Goal: Navigation & Orientation: Locate item on page

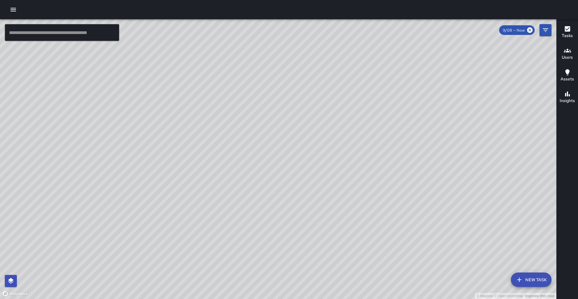
drag, startPoint x: 315, startPoint y: 56, endPoint x: 234, endPoint y: 130, distance: 109.5
click at [234, 130] on div "© Mapbox © OpenStreetMap Improve this map" at bounding box center [278, 159] width 556 height 280
drag, startPoint x: 213, startPoint y: 141, endPoint x: 180, endPoint y: 141, distance: 33.1
click at [180, 141] on div "© Mapbox © OpenStreetMap Improve this map" at bounding box center [278, 159] width 556 height 280
drag, startPoint x: 162, startPoint y: 141, endPoint x: 215, endPoint y: 134, distance: 54.4
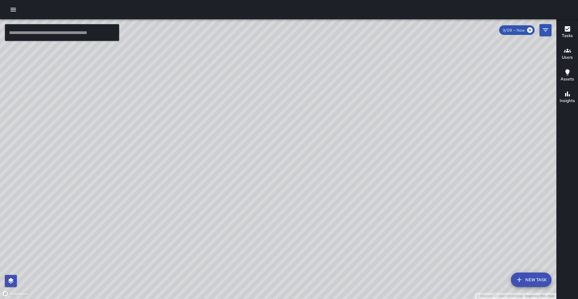
click at [215, 134] on div "© Mapbox © OpenStreetMap Improve this map" at bounding box center [278, 159] width 556 height 280
drag, startPoint x: 97, startPoint y: 102, endPoint x: 237, endPoint y: 126, distance: 142.3
click at [235, 125] on div "© Mapbox © OpenStreetMap Improve this map" at bounding box center [278, 159] width 556 height 280
drag, startPoint x: 172, startPoint y: 130, endPoint x: 161, endPoint y: 165, distance: 36.7
click at [173, 155] on div "© Mapbox © OpenStreetMap Improve this map" at bounding box center [278, 159] width 556 height 280
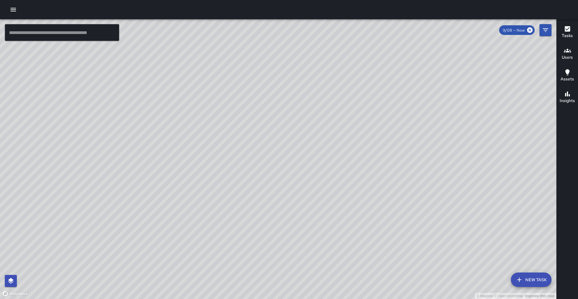
drag, startPoint x: 188, startPoint y: 136, endPoint x: 192, endPoint y: 187, distance: 50.4
click at [192, 187] on div "© Mapbox © OpenStreetMap Improve this map" at bounding box center [278, 159] width 556 height 280
drag, startPoint x: 218, startPoint y: 80, endPoint x: 220, endPoint y: 110, distance: 30.1
click at [220, 110] on div "© Mapbox © OpenStreetMap Improve this map" at bounding box center [278, 159] width 556 height 280
drag, startPoint x: 209, startPoint y: 221, endPoint x: 236, endPoint y: 186, distance: 43.1
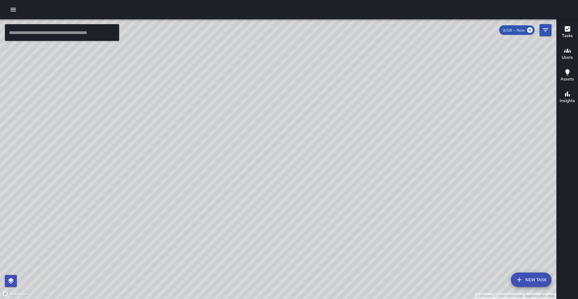
click at [236, 186] on div "© Mapbox © OpenStreetMap Improve this map" at bounding box center [278, 159] width 556 height 280
drag, startPoint x: 226, startPoint y: 196, endPoint x: 207, endPoint y: 181, distance: 24.2
click at [207, 181] on div "© Mapbox © OpenStreetMap Improve this map" at bounding box center [278, 159] width 556 height 280
drag, startPoint x: 229, startPoint y: 198, endPoint x: 210, endPoint y: 193, distance: 19.7
click at [210, 193] on div "© Mapbox © OpenStreetMap Improve this map" at bounding box center [278, 159] width 556 height 280
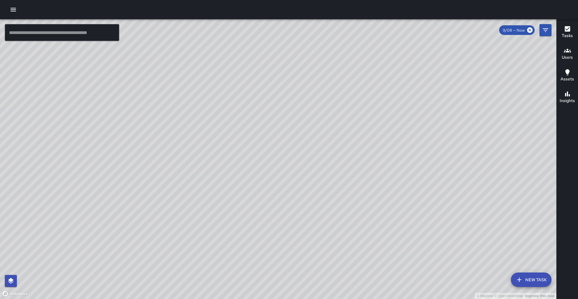
drag, startPoint x: 199, startPoint y: 204, endPoint x: 198, endPoint y: 185, distance: 19.3
click at [198, 185] on div "© Mapbox © OpenStreetMap Improve this map" at bounding box center [278, 159] width 556 height 280
drag, startPoint x: 238, startPoint y: 211, endPoint x: 215, endPoint y: 204, distance: 24.1
click at [215, 204] on div "© Mapbox © OpenStreetMap Improve this map" at bounding box center [278, 159] width 556 height 280
